Goal: Task Accomplishment & Management: Use online tool/utility

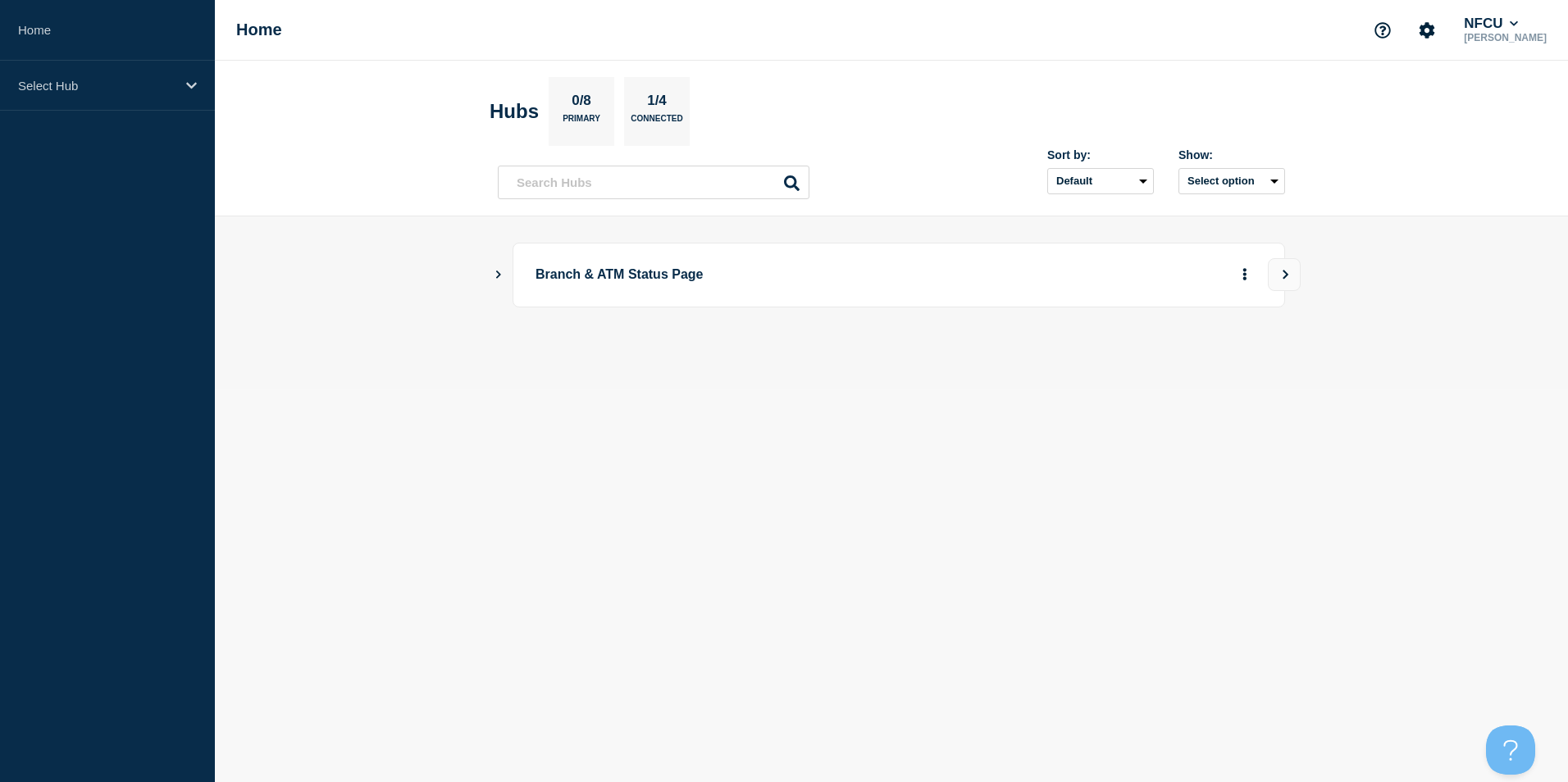
click at [499, 273] on icon "Show Connected Hubs" at bounding box center [499, 274] width 5 height 9
click at [500, 275] on icon "Show Connected Hubs" at bounding box center [499, 274] width 5 height 9
click at [498, 274] on icon "Show Connected Hubs" at bounding box center [499, 274] width 9 height 10
click at [499, 267] on div "Branch & ATM Status Page" at bounding box center [892, 275] width 788 height 65
click at [497, 277] on icon "Show Connected Hubs" at bounding box center [499, 274] width 5 height 9
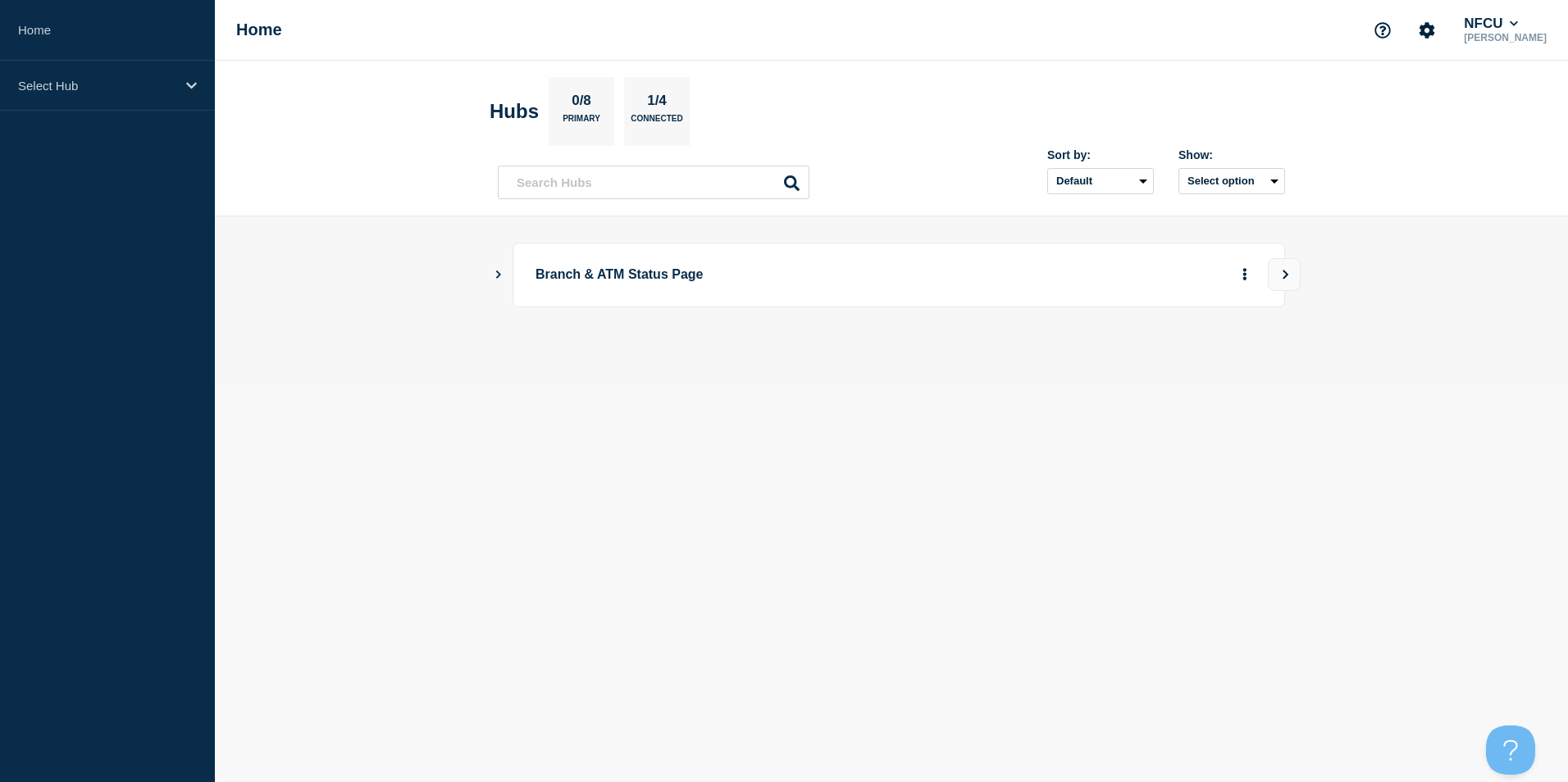
click at [497, 276] on icon "Show Connected Hubs" at bounding box center [498, 274] width 10 height 9
click at [1199, 360] on button "See overview" at bounding box center [1187, 358] width 87 height 32
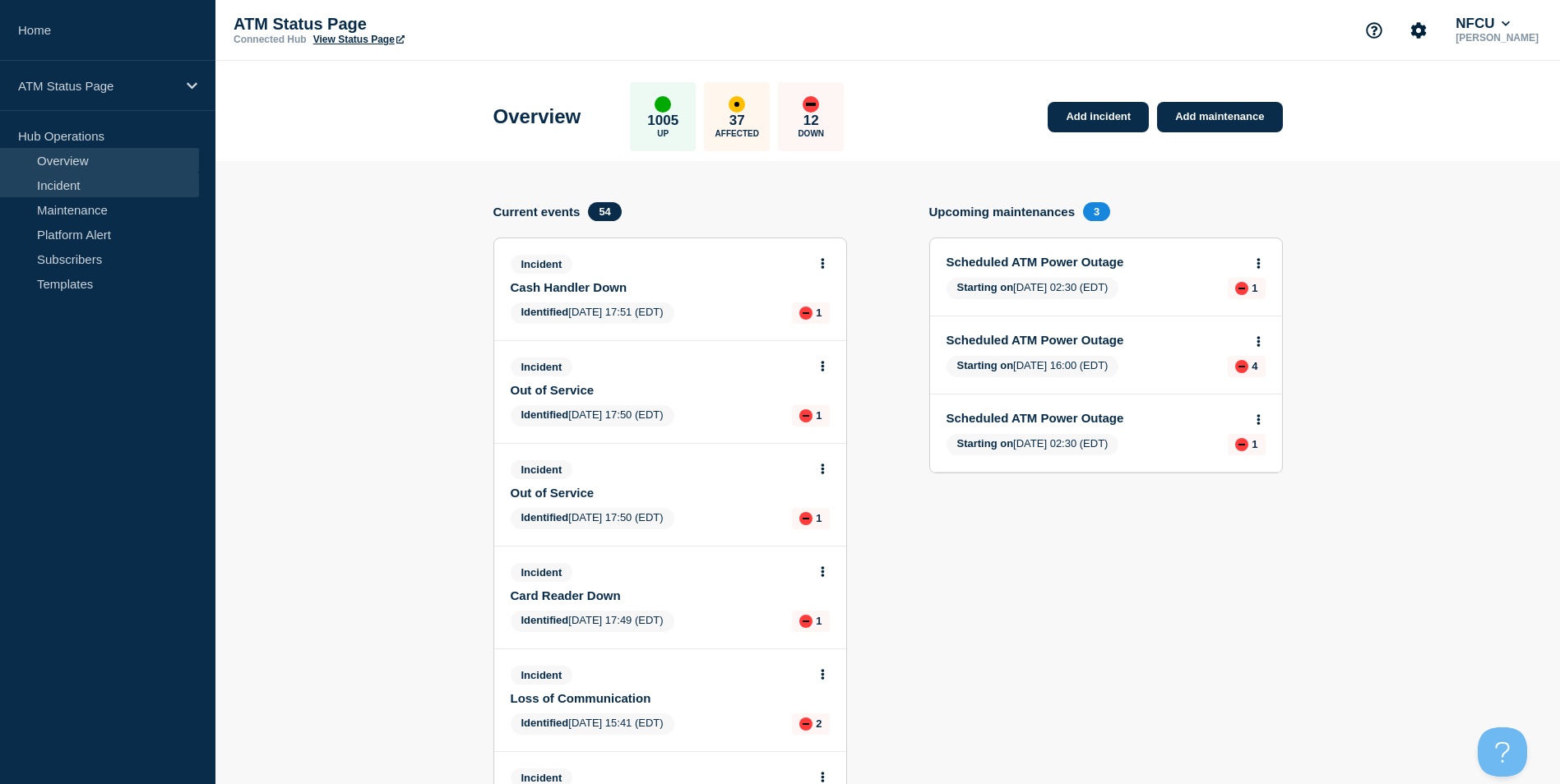
click at [88, 183] on link "Incident" at bounding box center [99, 185] width 199 height 25
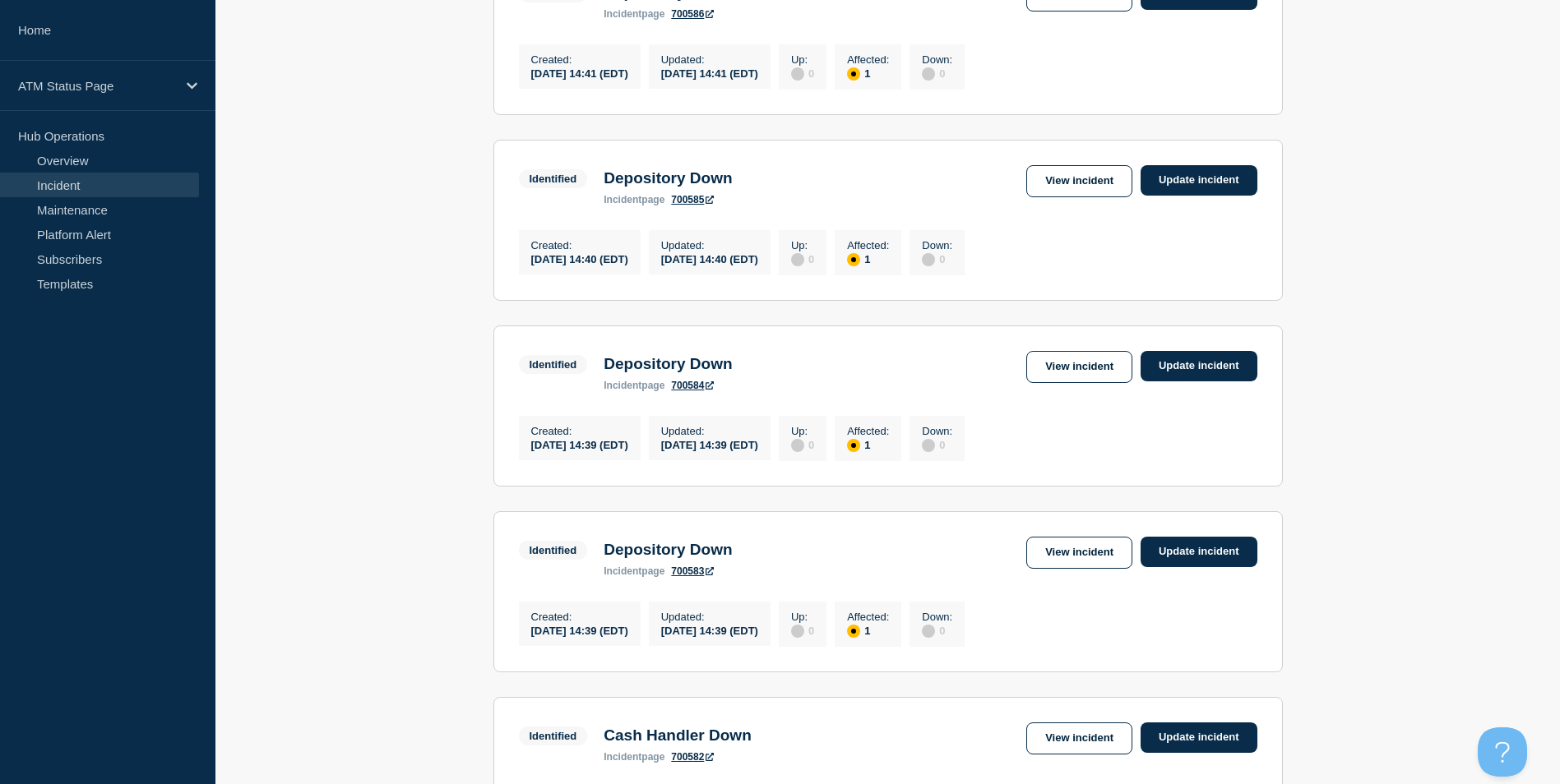
scroll to position [1679, 0]
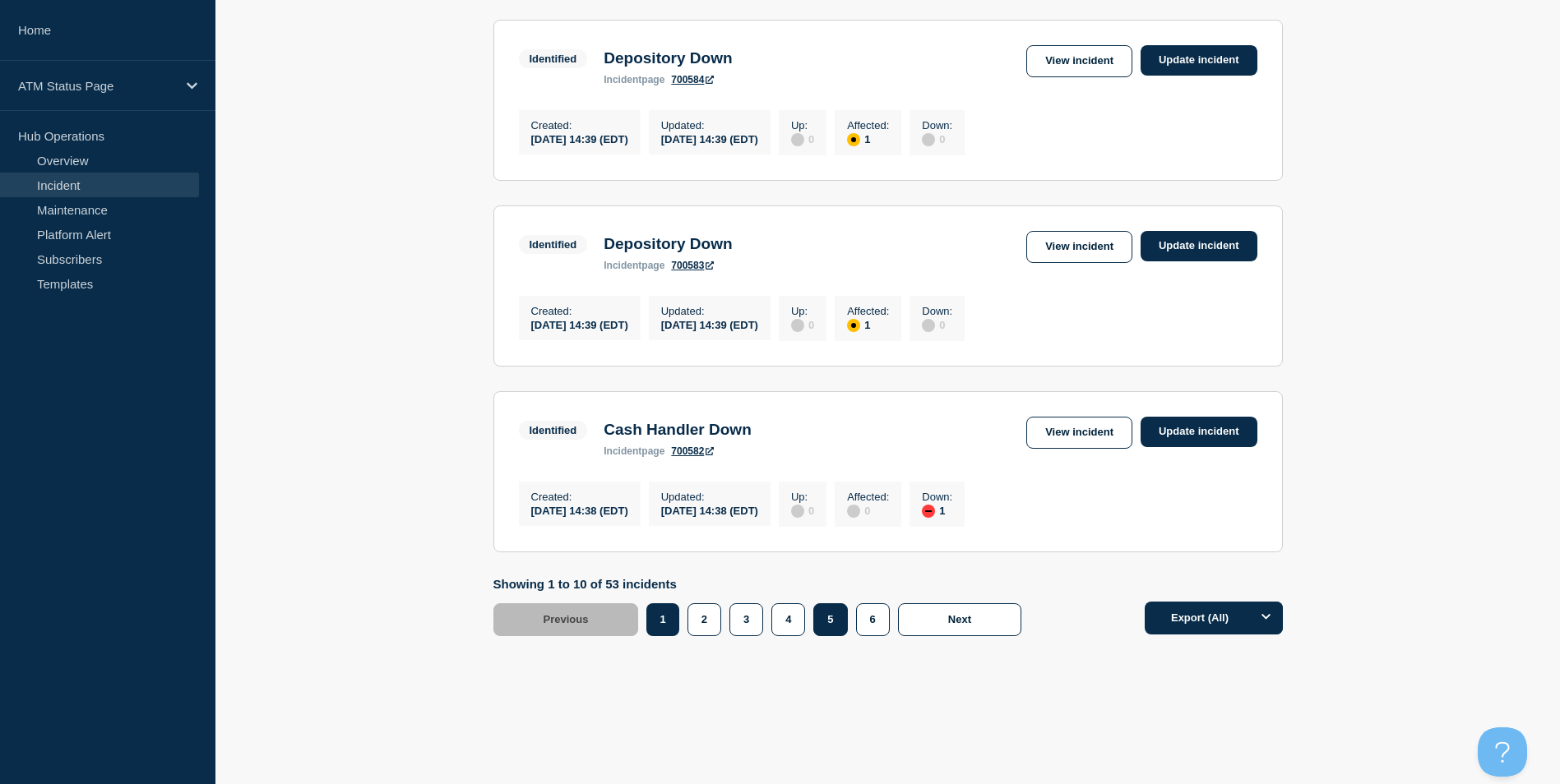
click at [824, 617] on button "5" at bounding box center [830, 620] width 33 height 32
click at [1050, 420] on link "View incident" at bounding box center [1079, 433] width 106 height 32
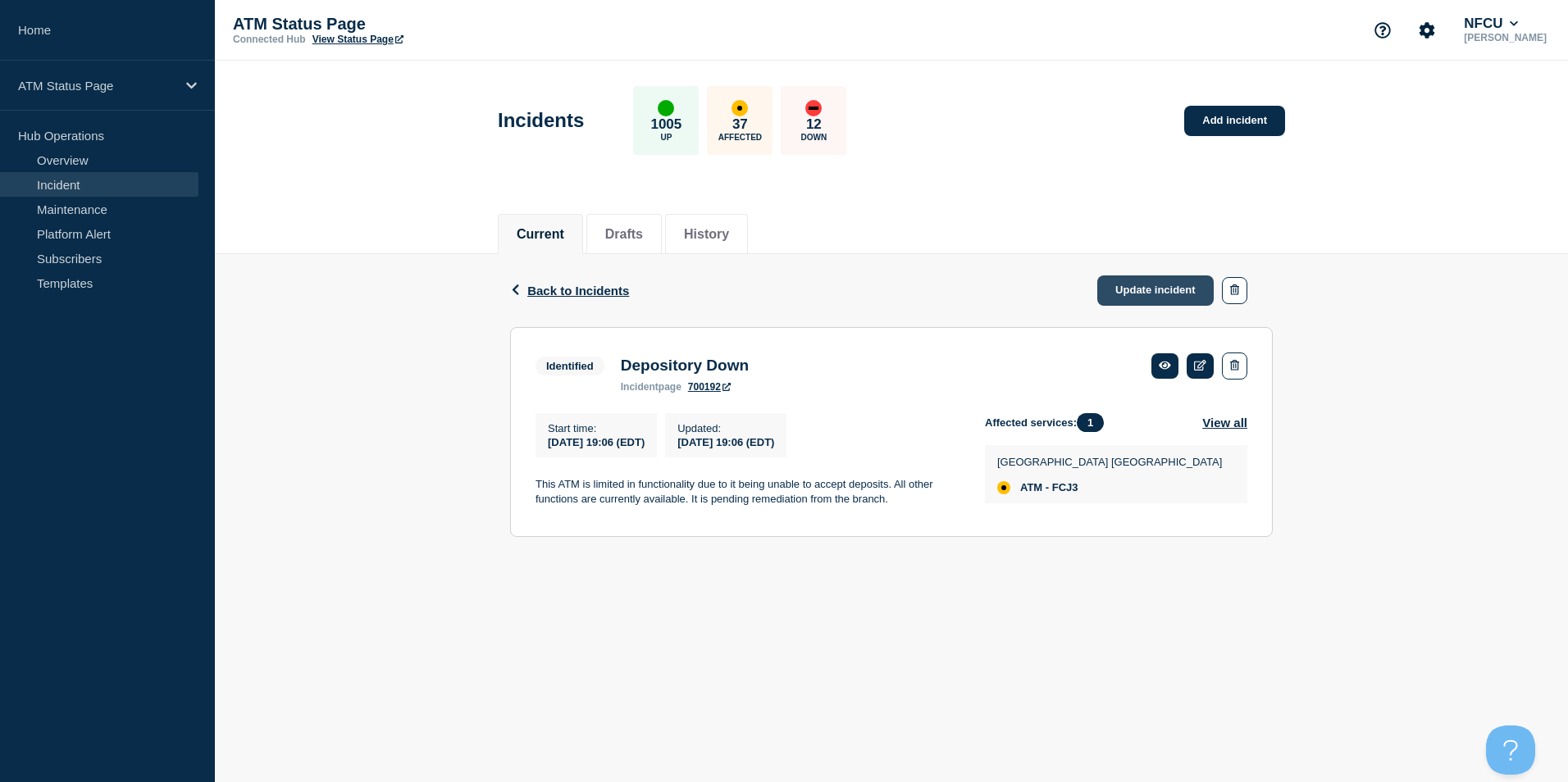
click at [1140, 291] on link "Update incident" at bounding box center [1155, 291] width 116 height 30
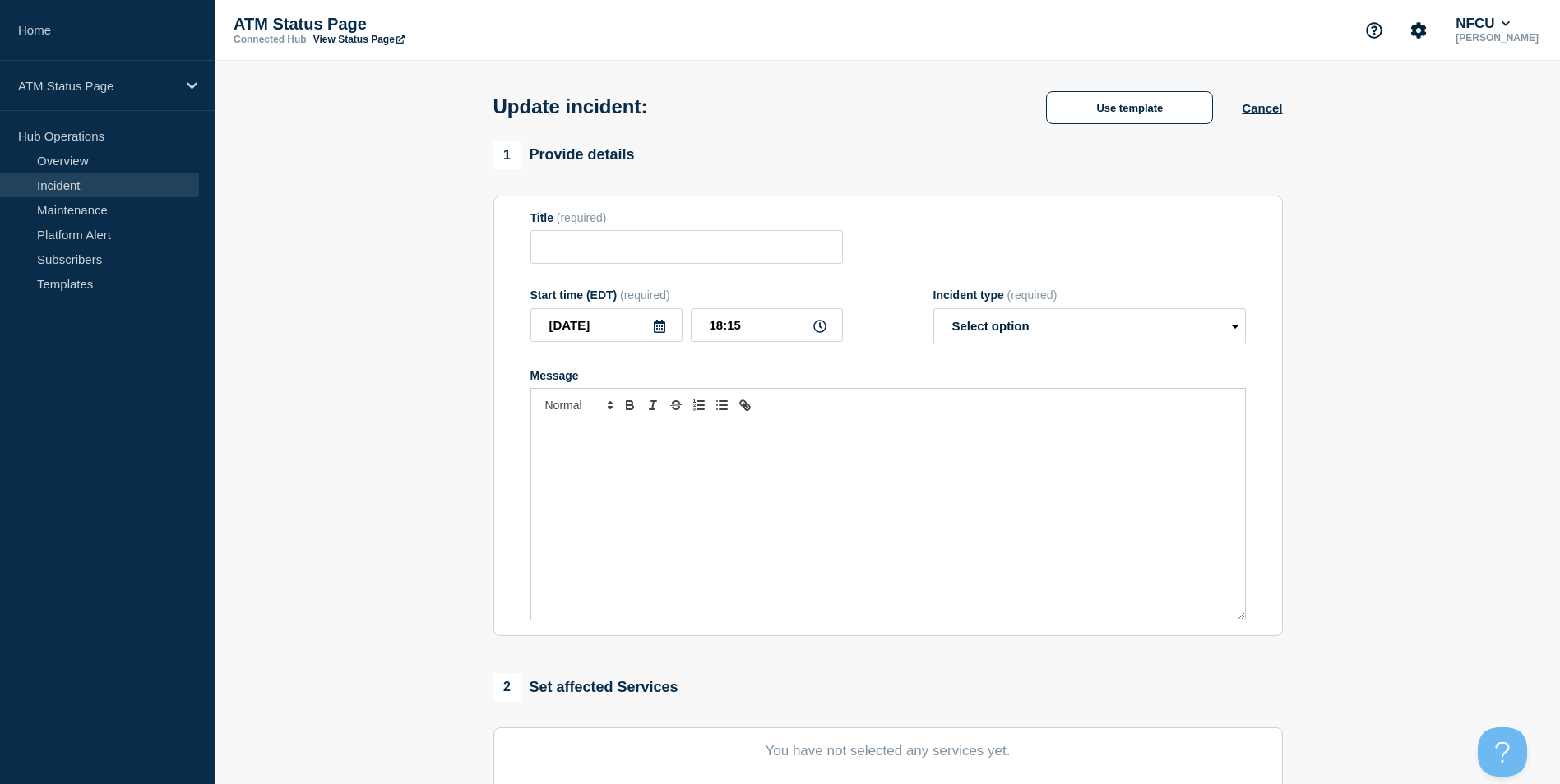
type input "Depository Down"
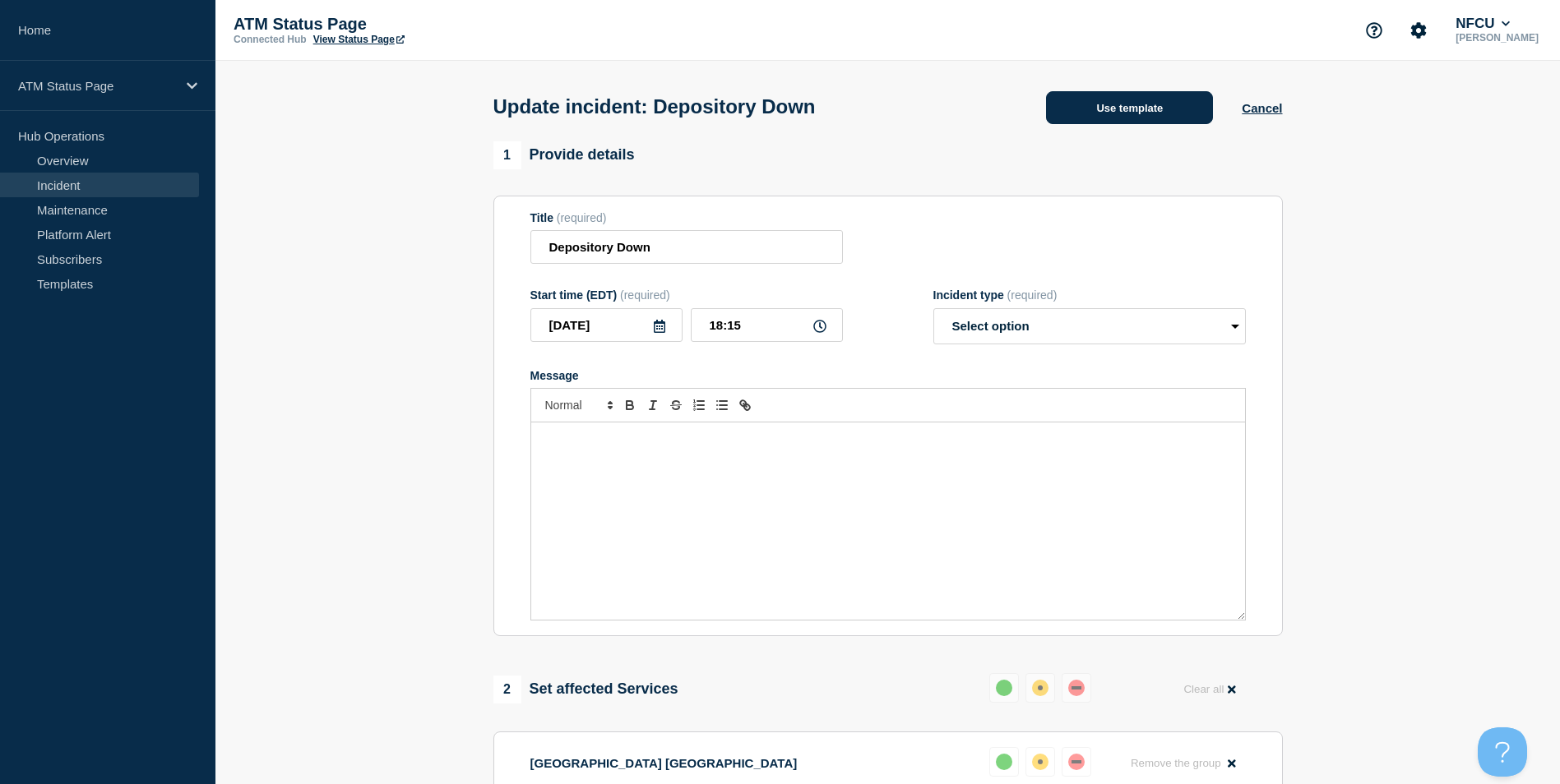
click at [1135, 113] on button "Use template" at bounding box center [1130, 108] width 167 height 32
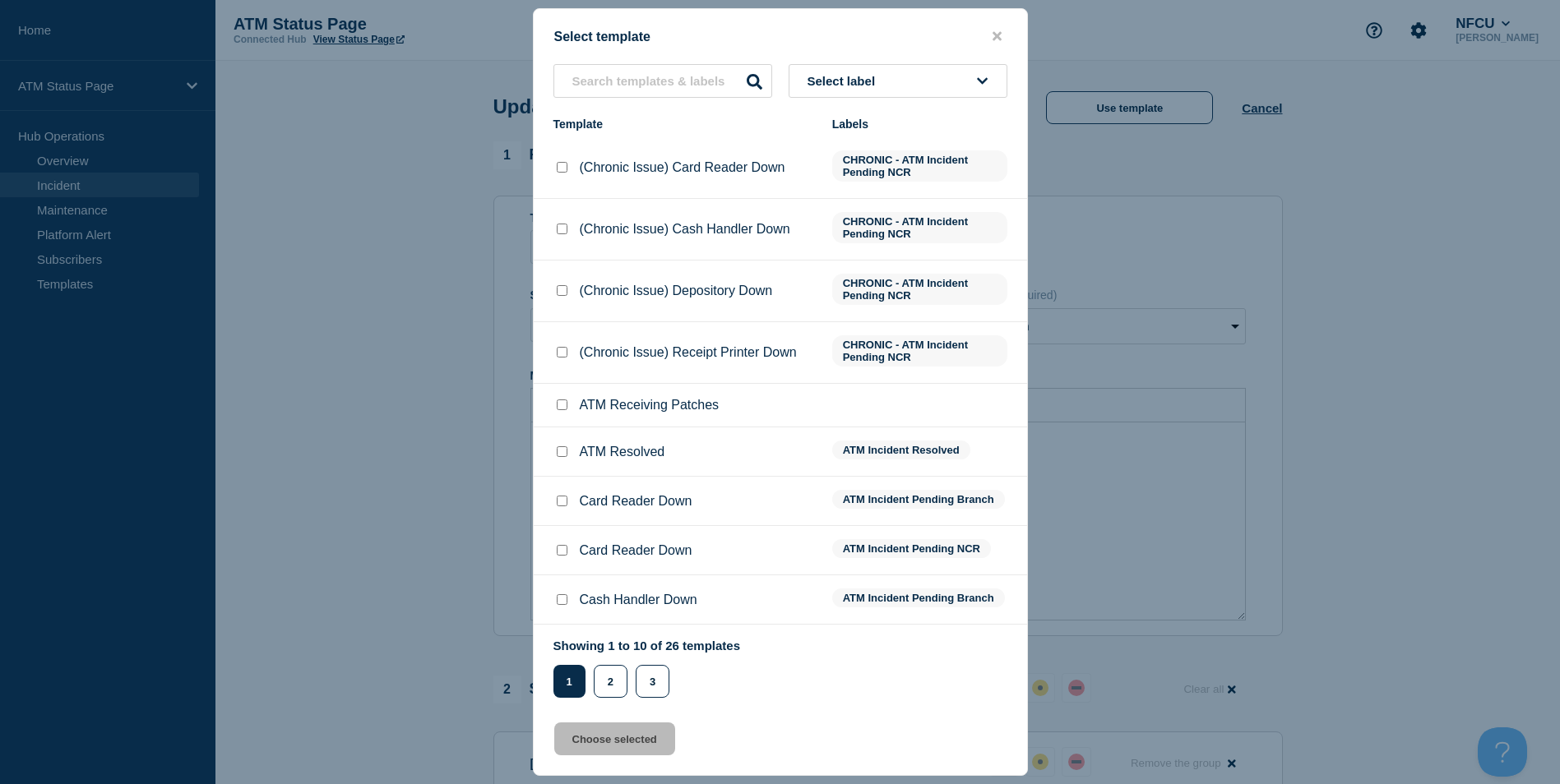
click at [564, 457] on input "ATM Resolved checkbox" at bounding box center [562, 451] width 10 height 10
checkbox input "true"
click at [609, 744] on button "Choose selected" at bounding box center [614, 739] width 121 height 32
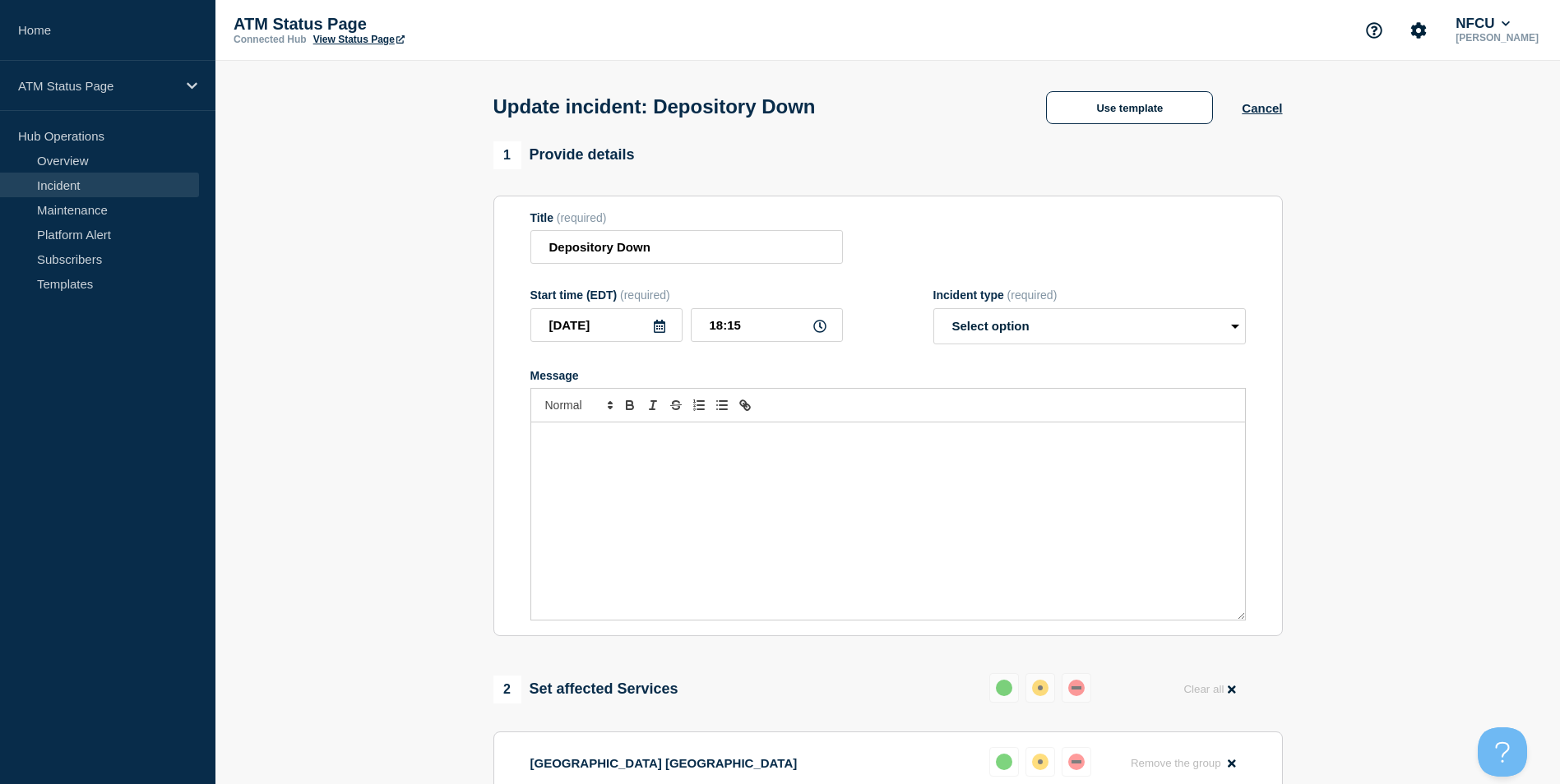
select select "resolved"
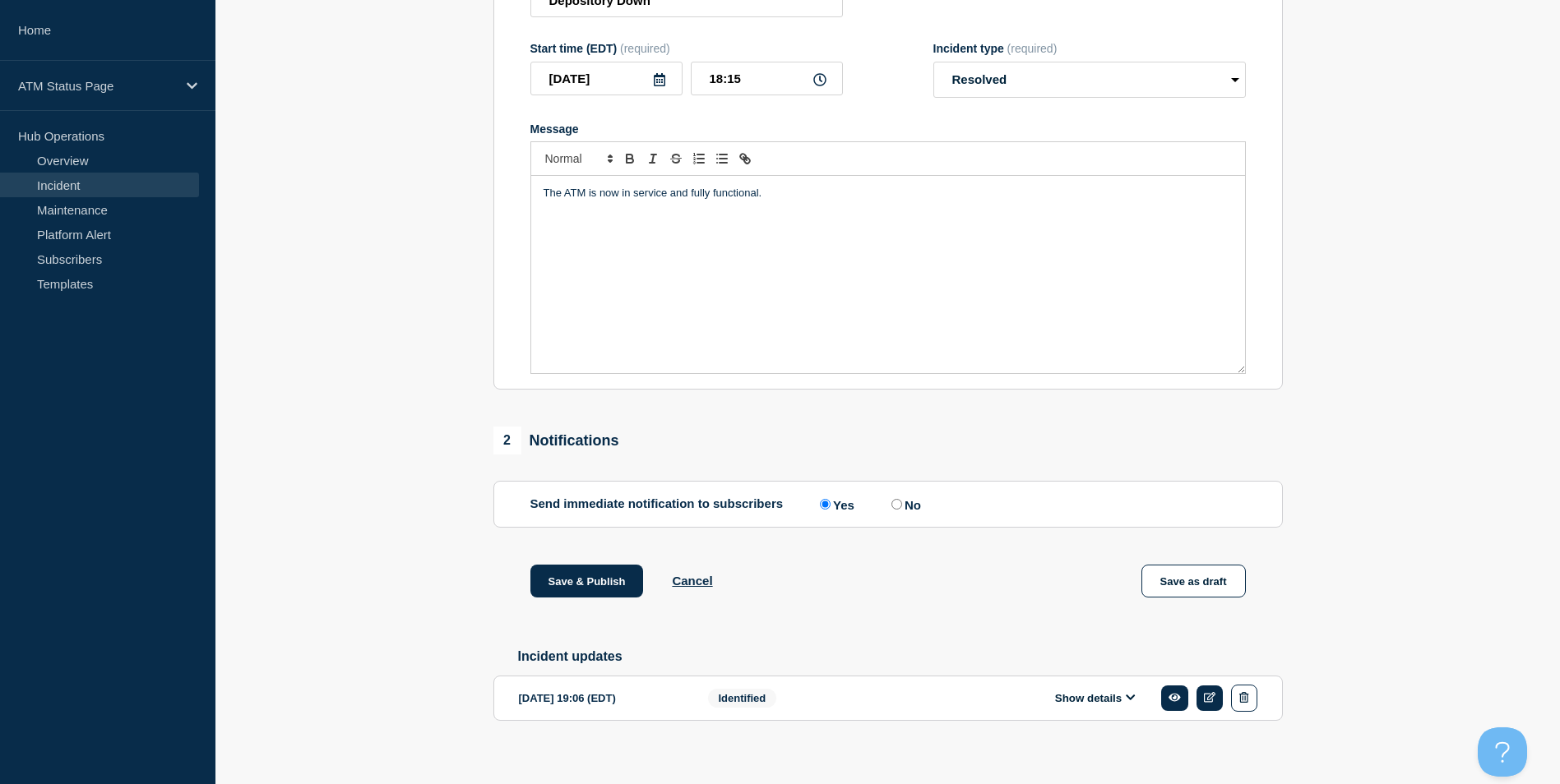
scroll to position [268, 0]
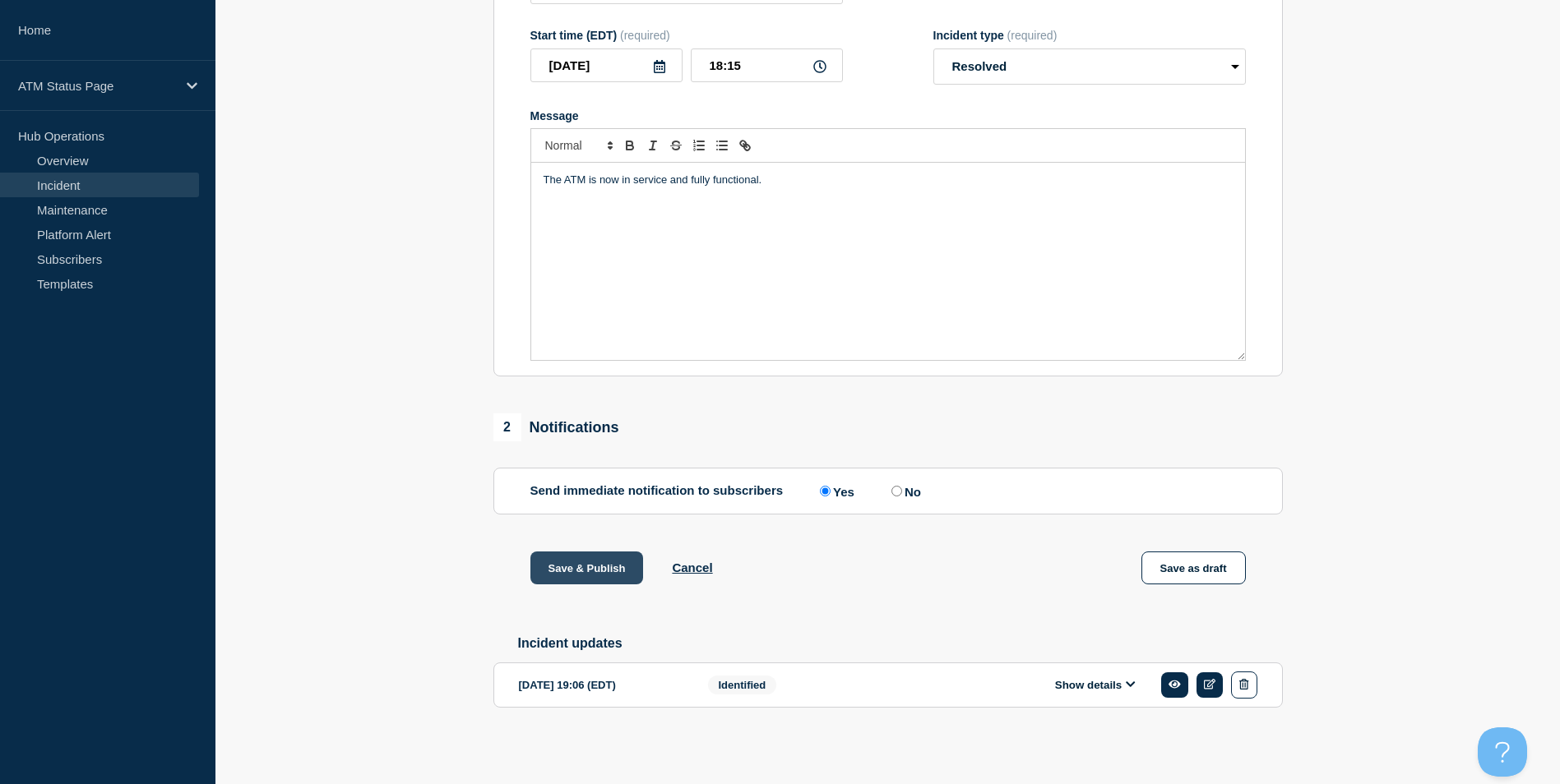
click at [589, 569] on button "Save & Publish" at bounding box center [587, 567] width 114 height 32
